Goal: Task Accomplishment & Management: Manage account settings

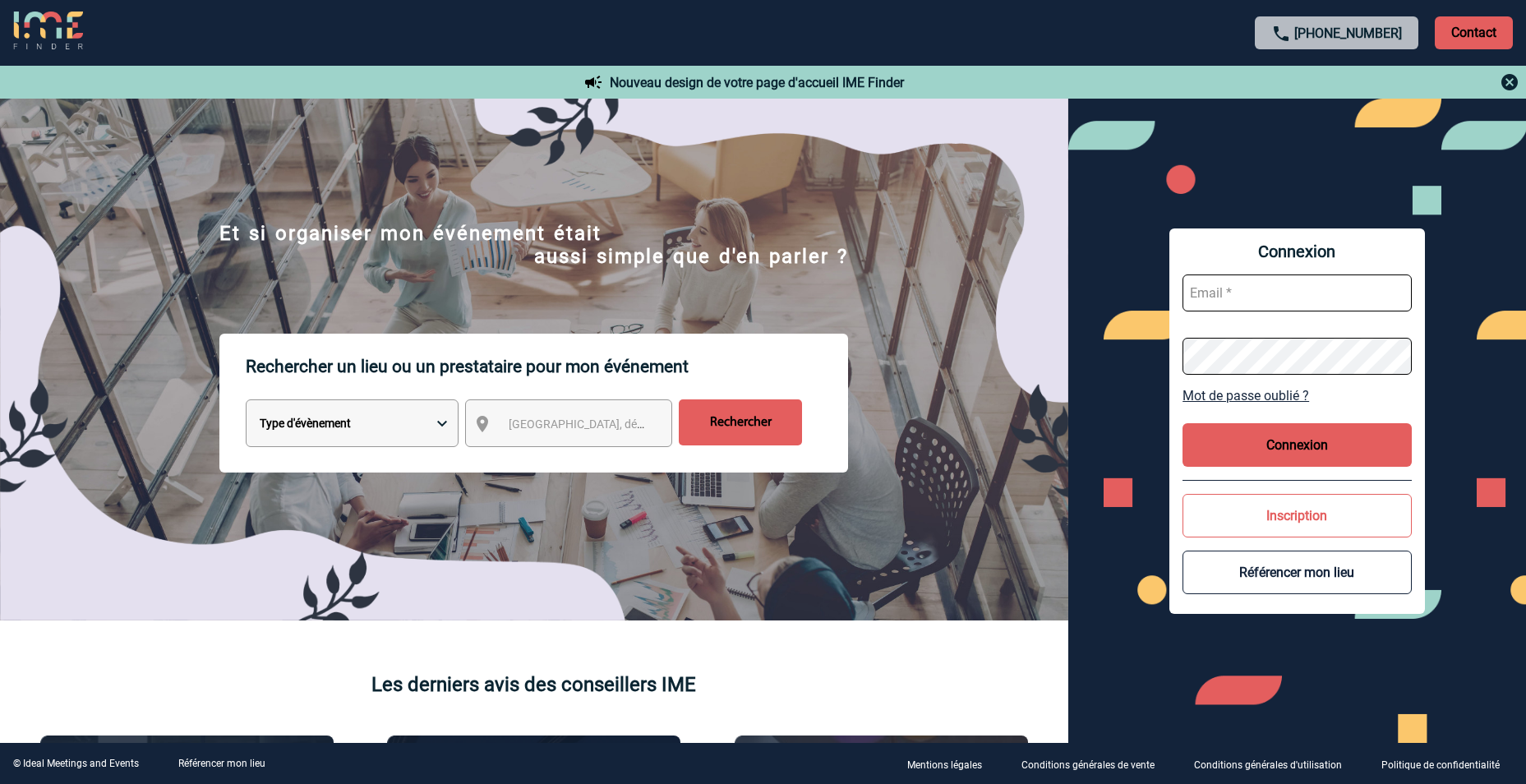
click at [1261, 294] on input "text" at bounding box center [1297, 293] width 229 height 37
type input "najia.chaouachi@sanofi.com"
click at [1275, 445] on button "Connexion" at bounding box center [1297, 445] width 229 height 43
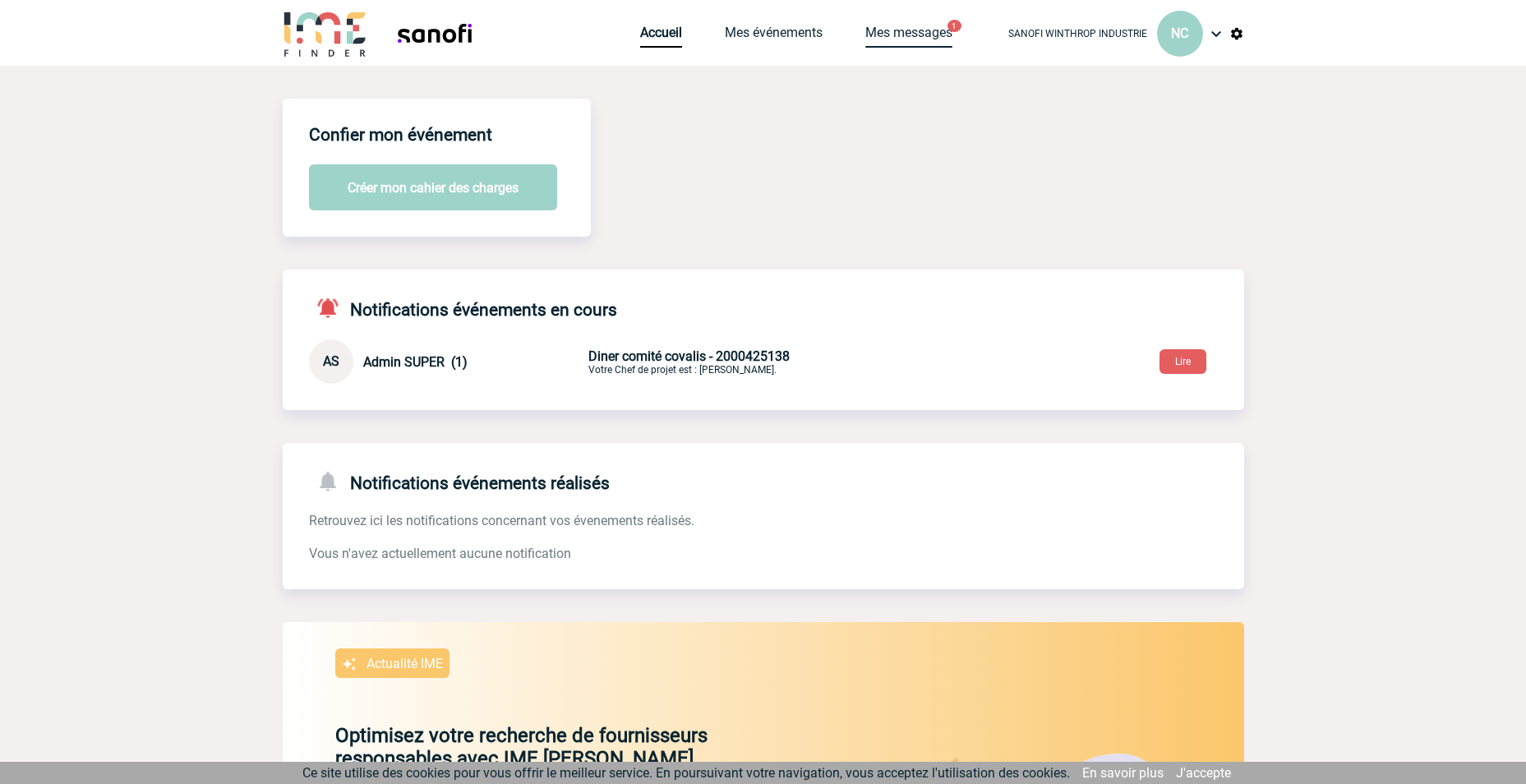
click at [896, 33] on link "Mes messages" at bounding box center [909, 36] width 87 height 23
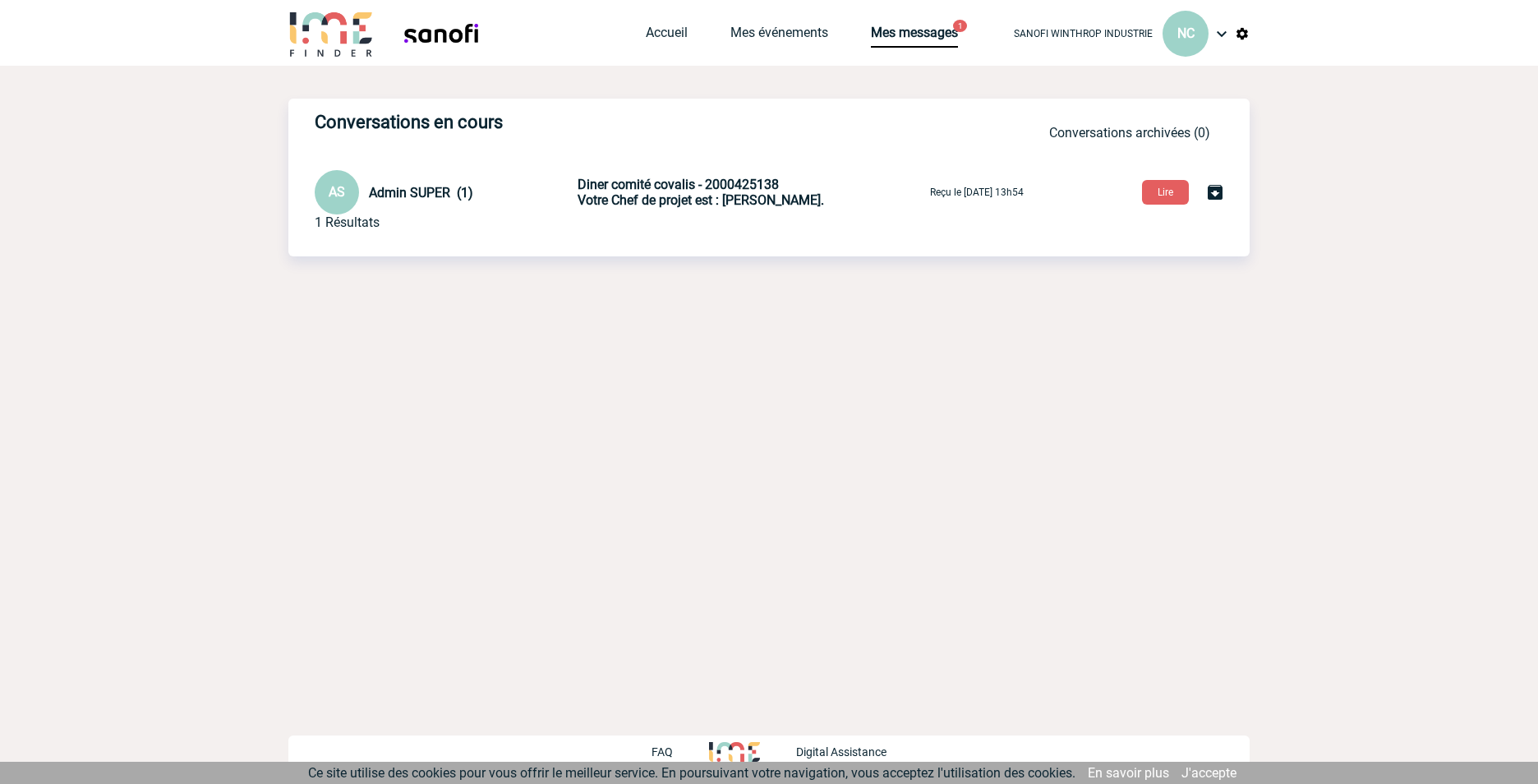
click at [523, 199] on div "Admin SUPER (1)" at bounding box center [471, 192] width 206 height 16
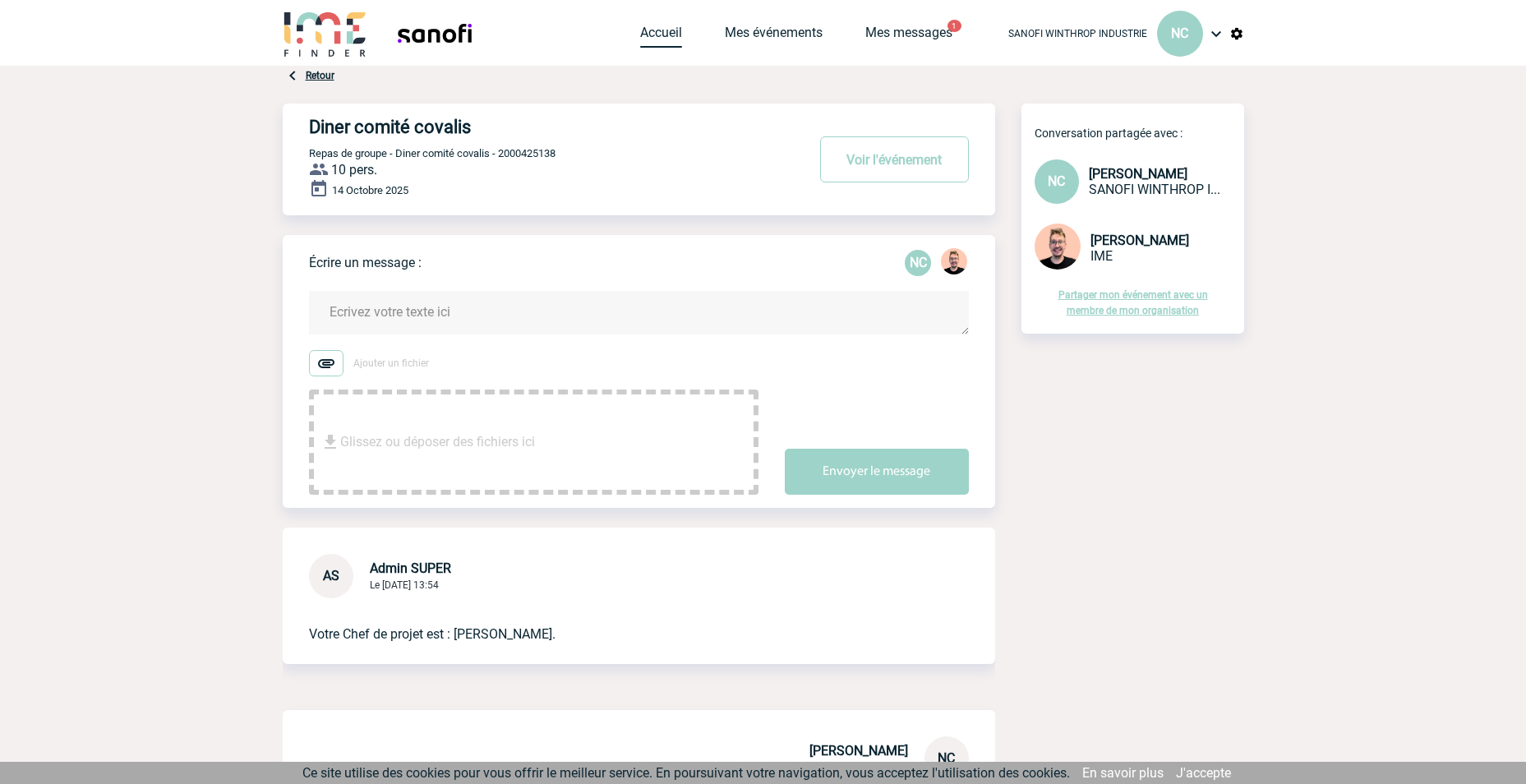
click at [652, 40] on link "Accueil" at bounding box center [661, 36] width 42 height 23
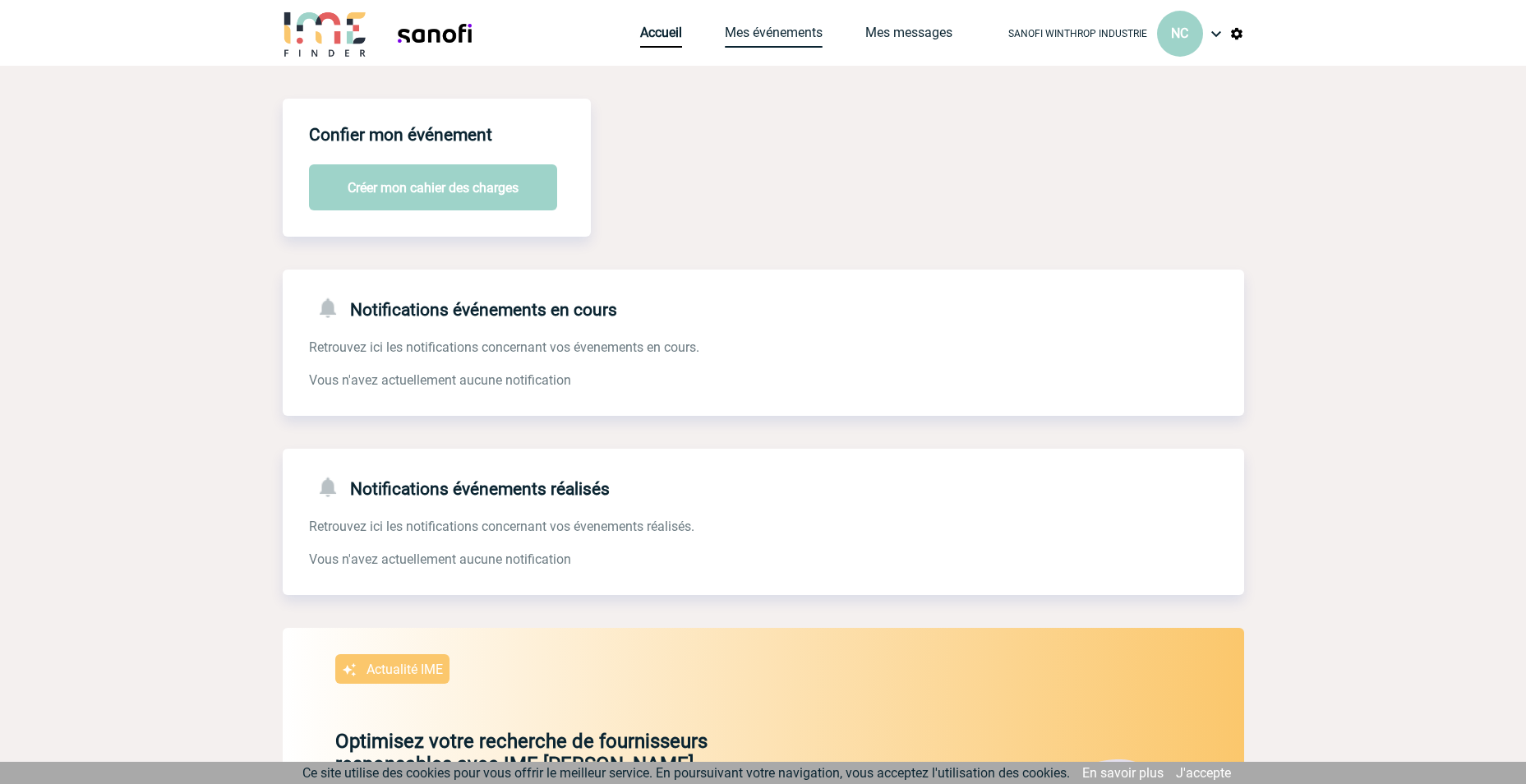
click at [760, 33] on link "Mes événements" at bounding box center [773, 36] width 98 height 23
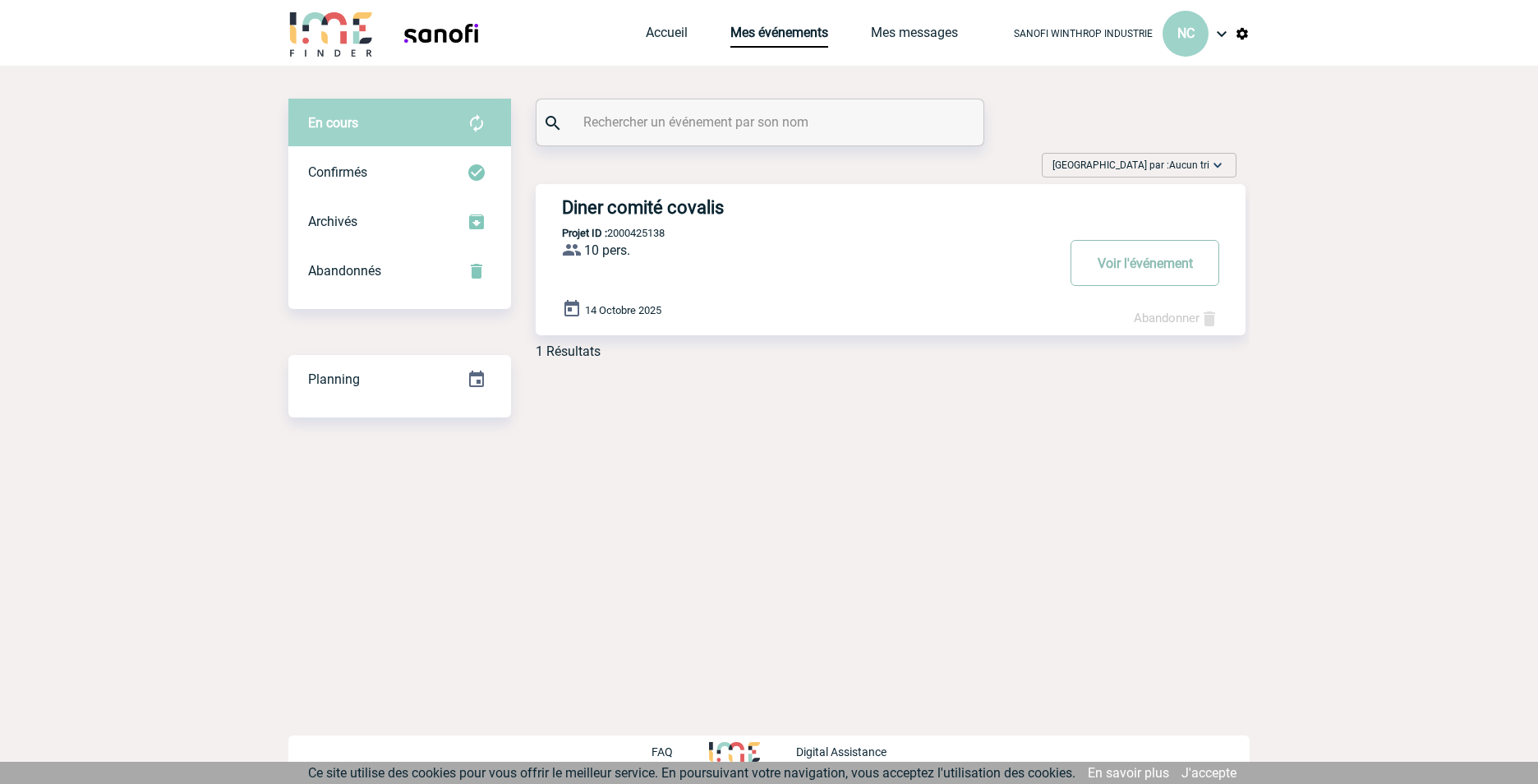
click at [1179, 250] on button "Voir l'événement" at bounding box center [1145, 262] width 149 height 46
